Goal: Task Accomplishment & Management: Use online tool/utility

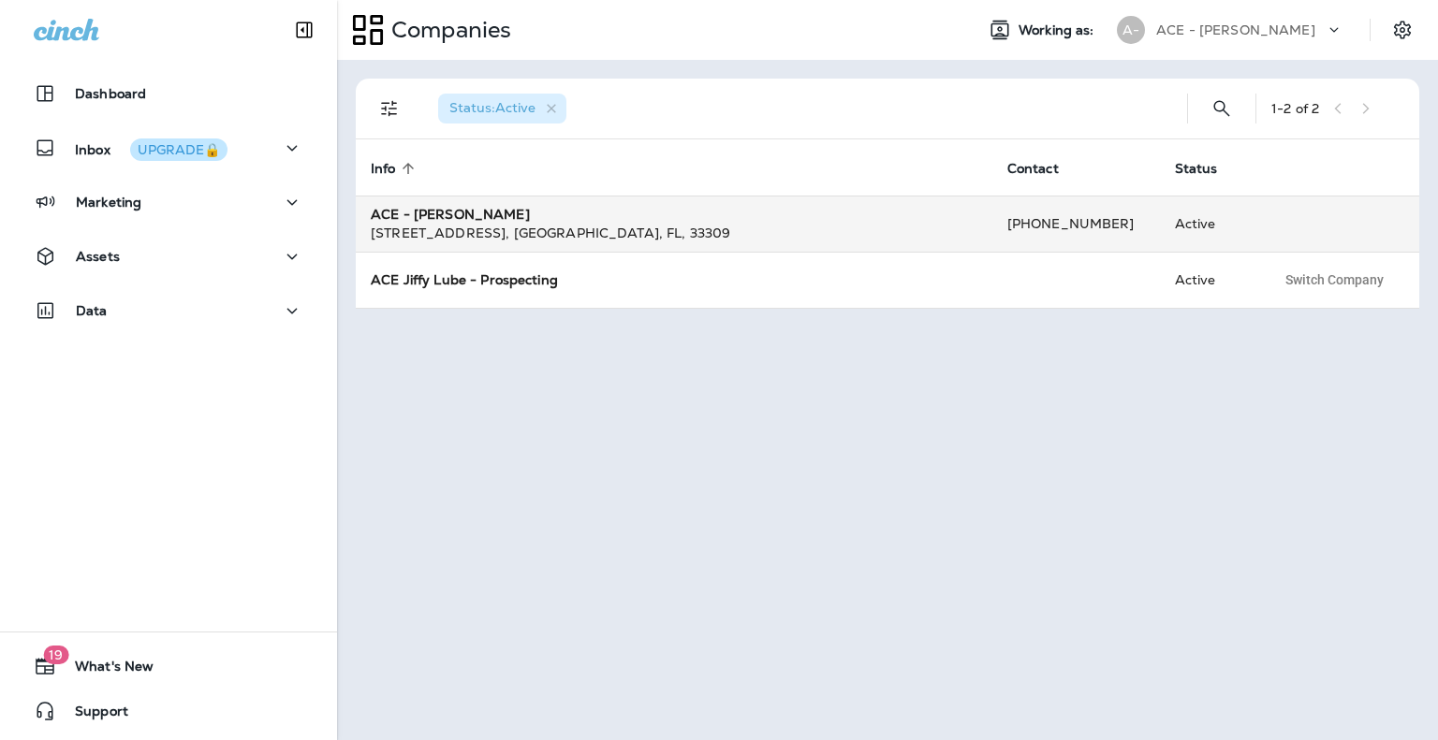
click at [460, 214] on strong "ACE - [PERSON_NAME]" at bounding box center [450, 214] width 159 height 17
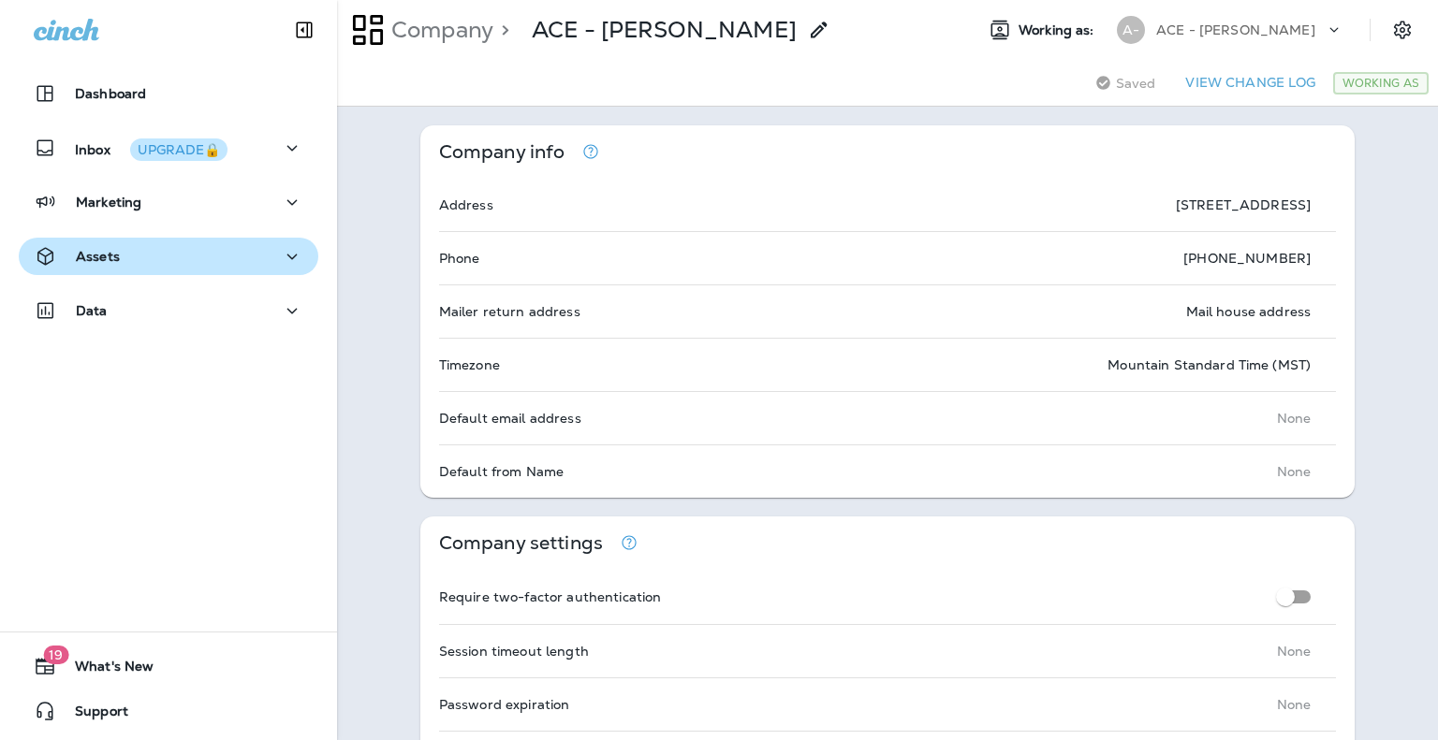
click at [95, 254] on p "Assets" at bounding box center [98, 256] width 44 height 15
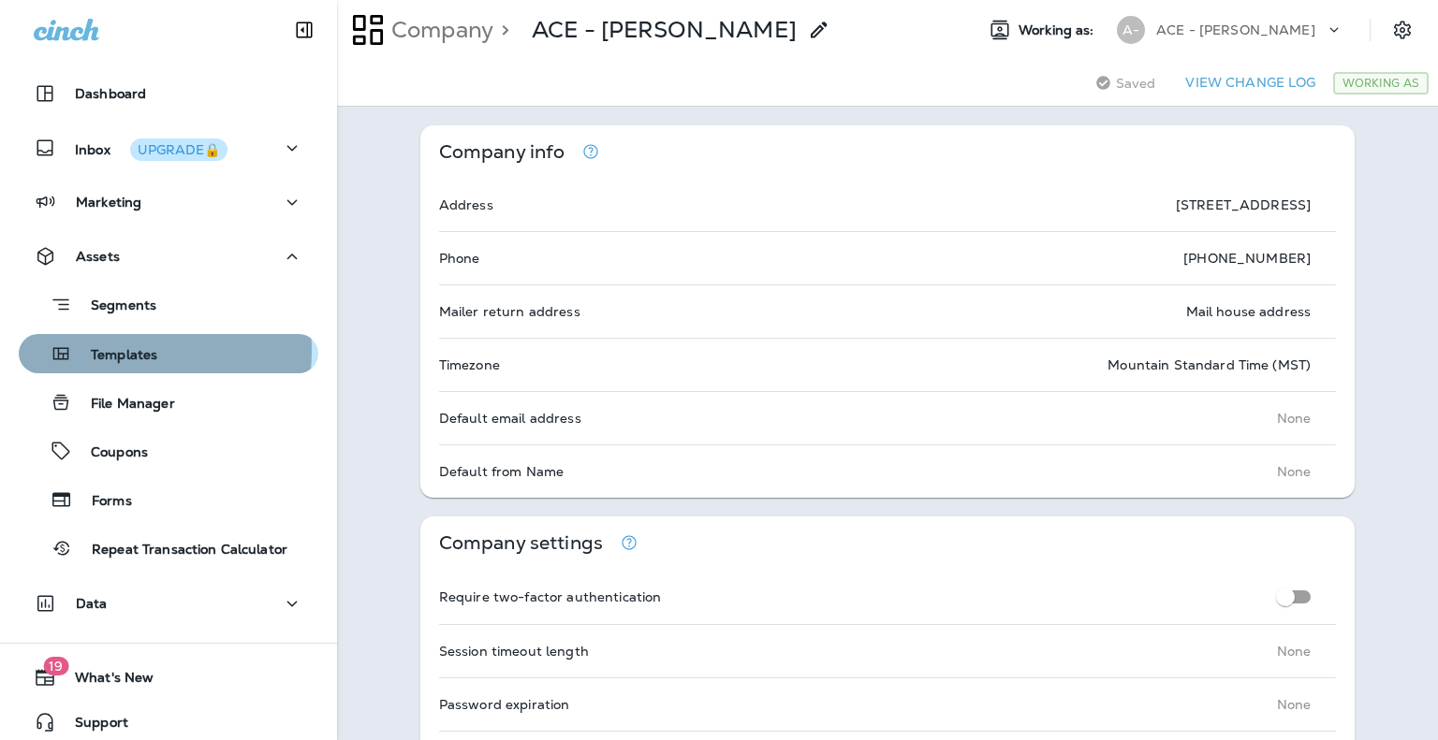
click at [122, 351] on p "Templates" at bounding box center [114, 356] width 85 height 18
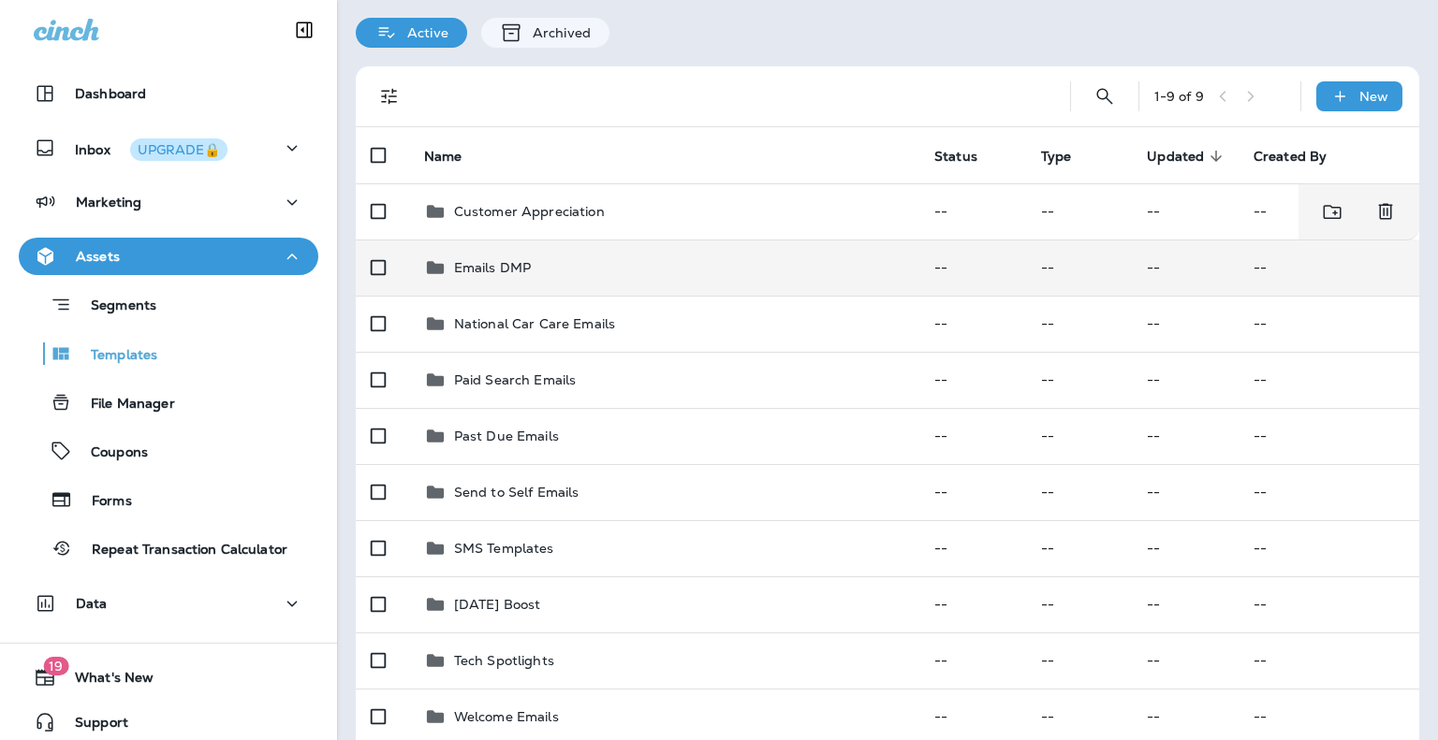
scroll to position [94, 0]
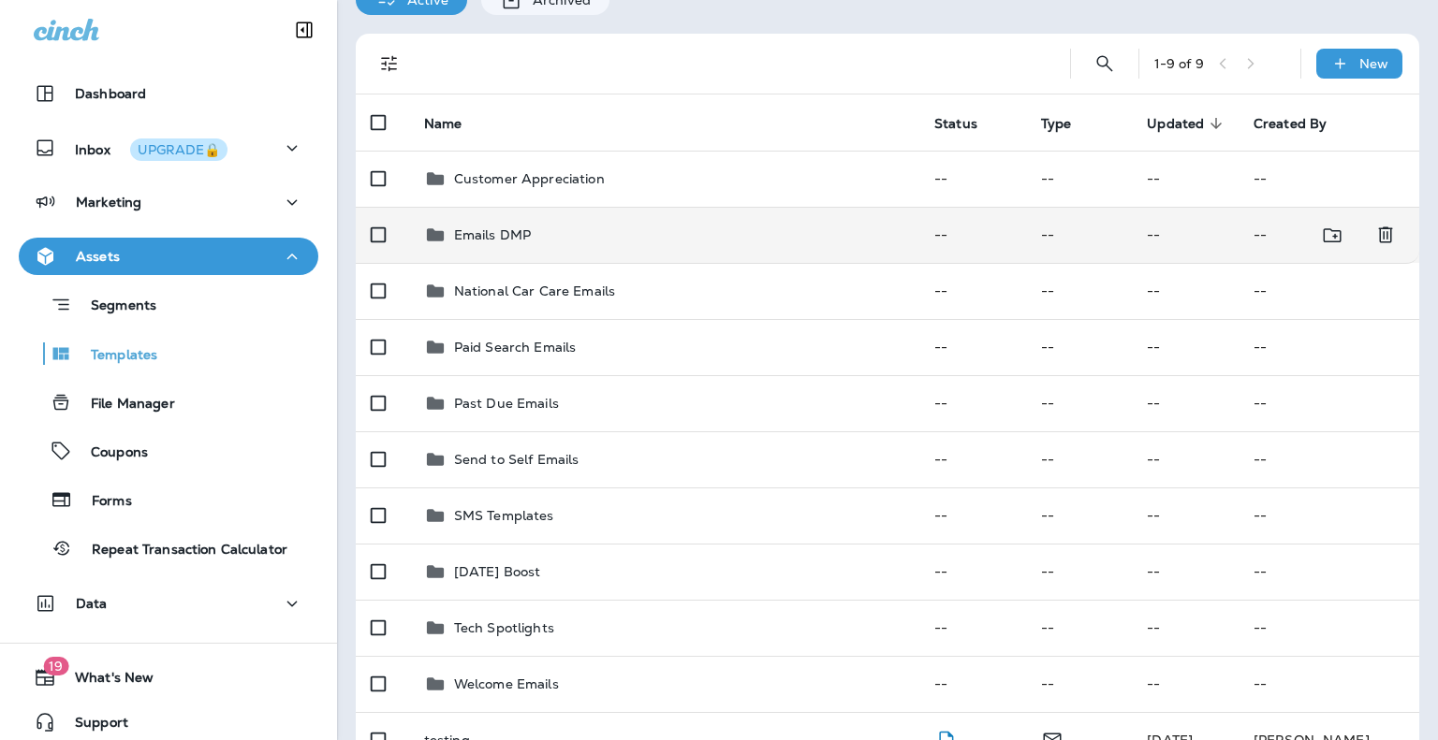
click at [484, 233] on p "Emails DMP" at bounding box center [492, 234] width 77 height 15
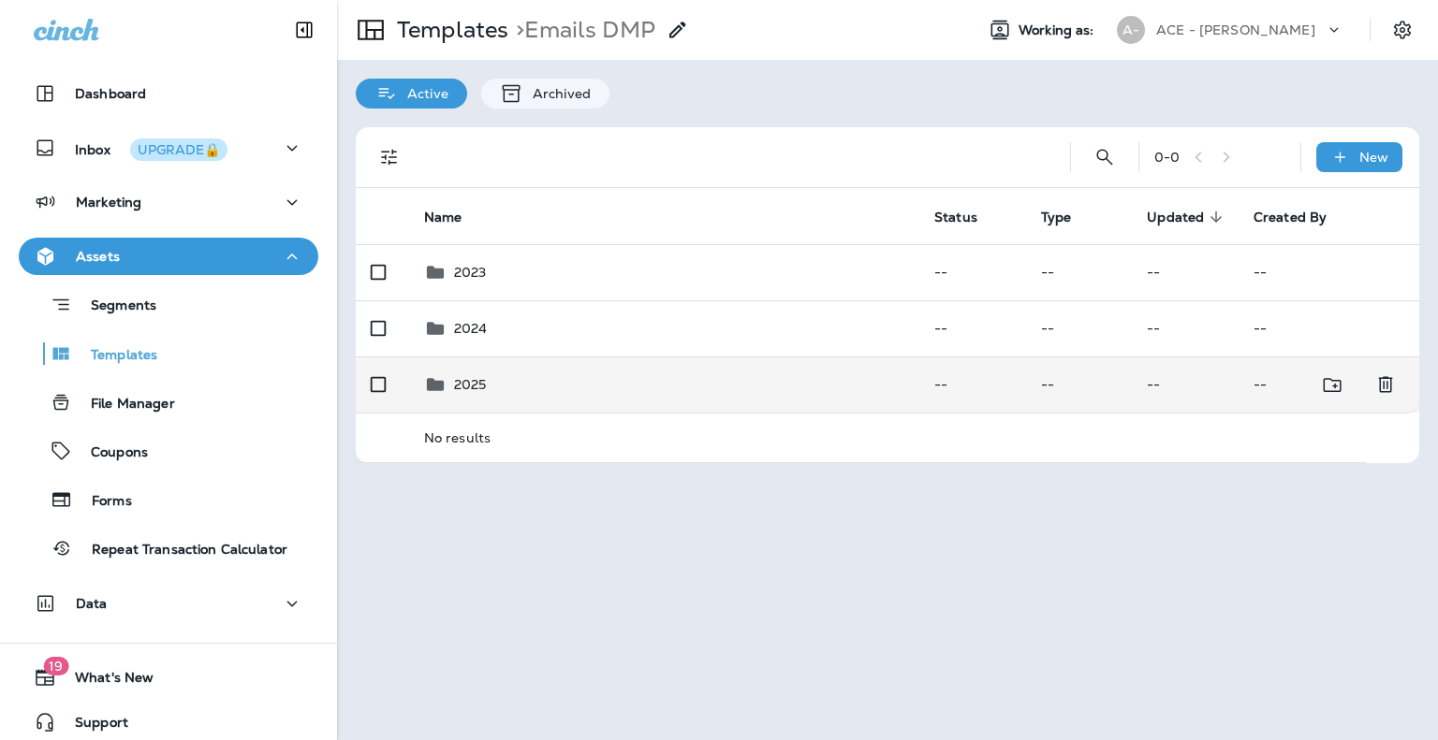
click at [460, 381] on p "2025" at bounding box center [470, 384] width 33 height 15
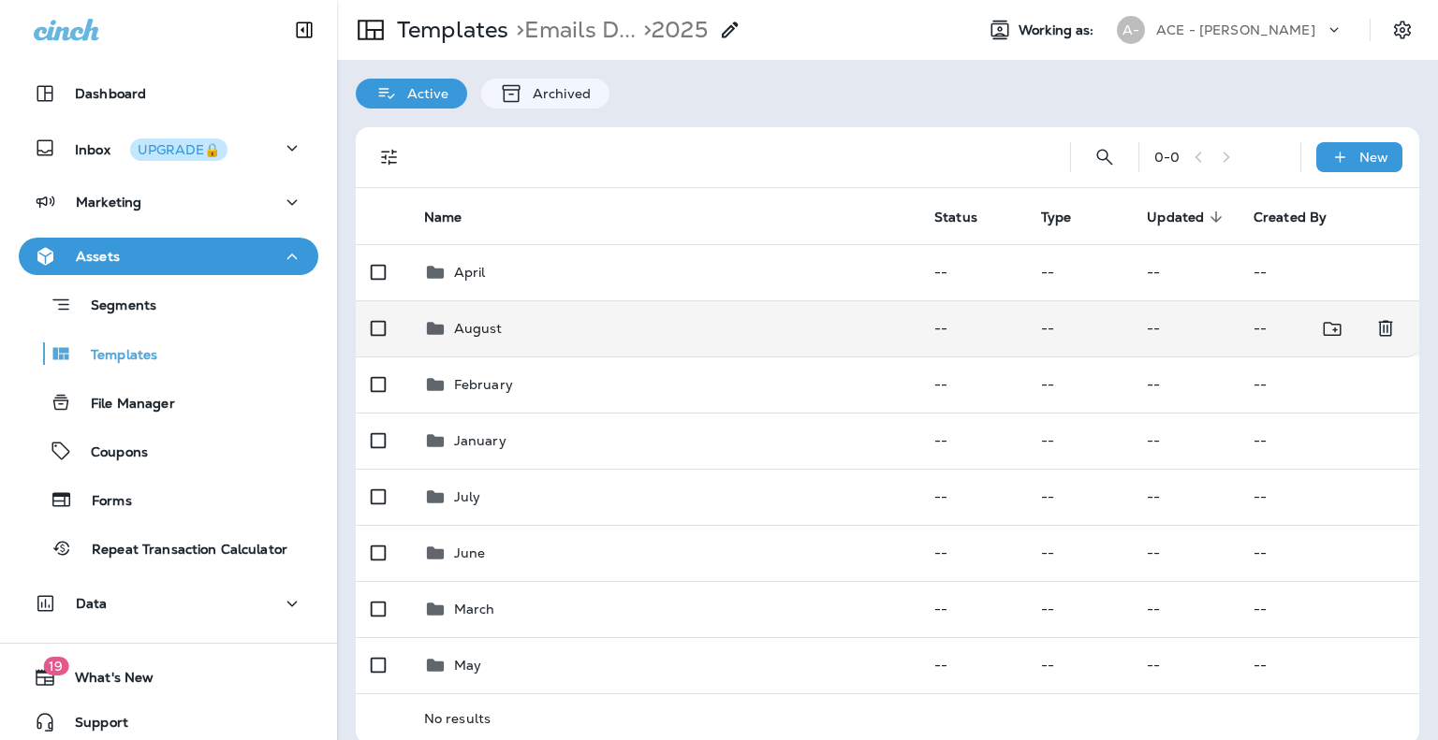
click at [479, 323] on p "August" at bounding box center [478, 328] width 49 height 15
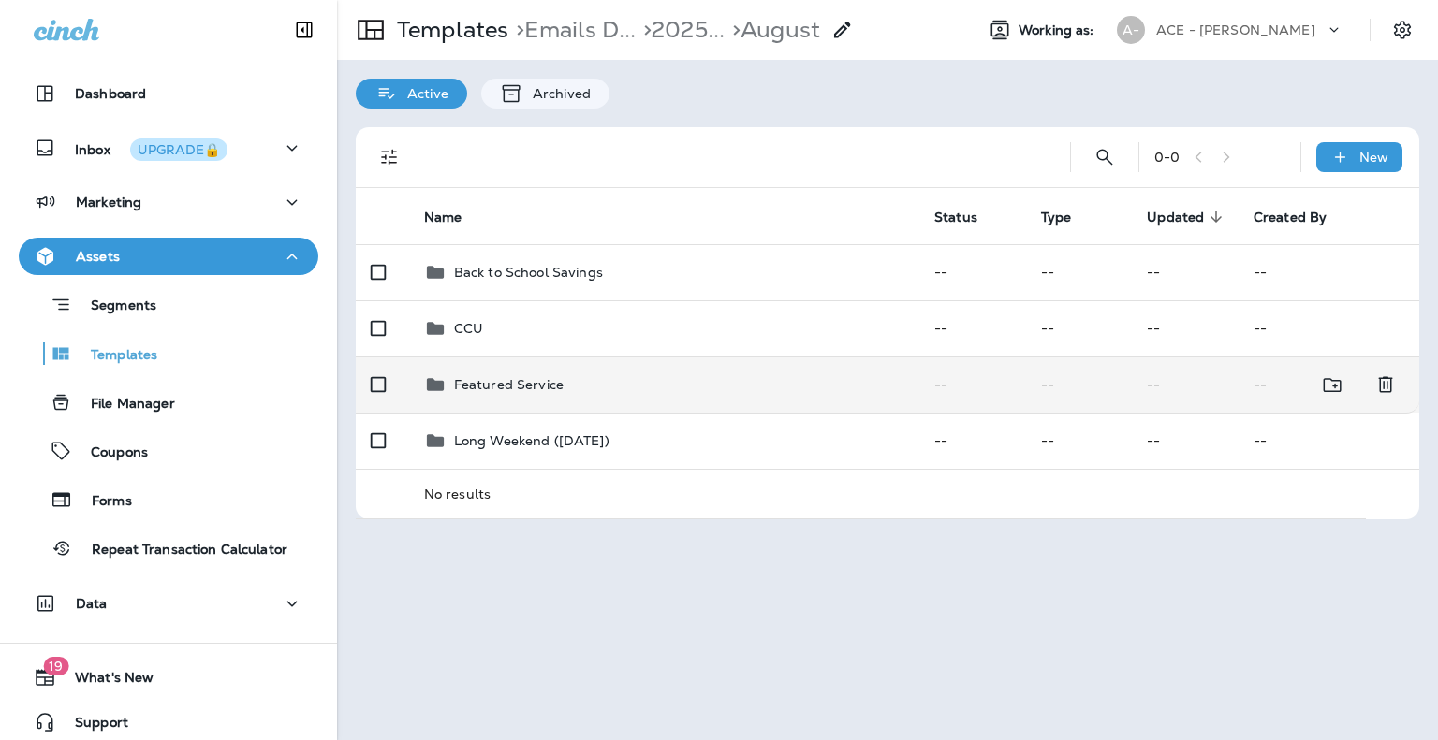
click at [488, 381] on p "Featured Service" at bounding box center [509, 384] width 110 height 15
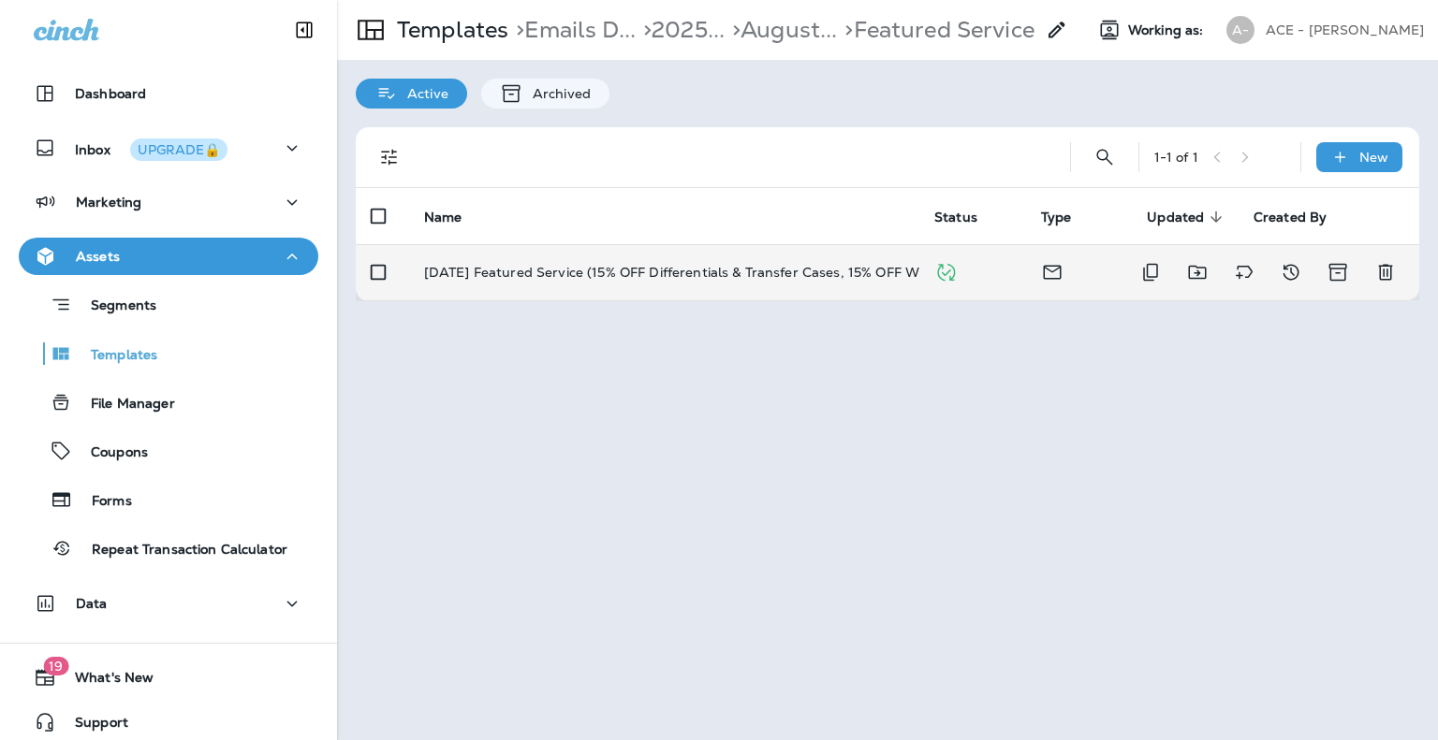
click at [578, 269] on p "[DATE] Featured Service (15% OFF Differentials & Transfer Cases, 15% OFF Wiper …" at bounding box center [710, 272] width 573 height 15
